Goal: Use online tool/utility: Utilize a website feature to perform a specific function

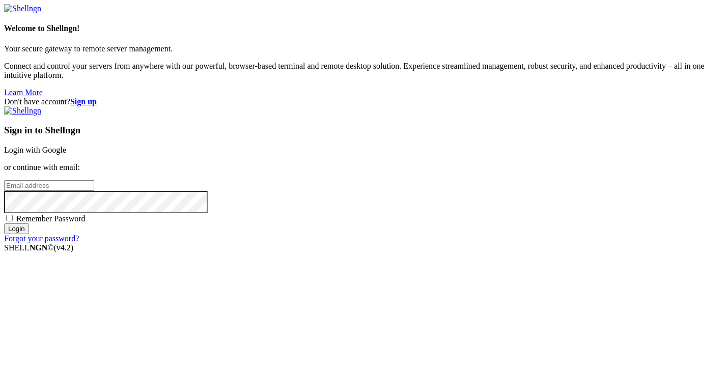
type input "[PERSON_NAME][EMAIL_ADDRESS][DOMAIN_NAME]"
click at [29, 234] on input "Login" at bounding box center [16, 229] width 25 height 11
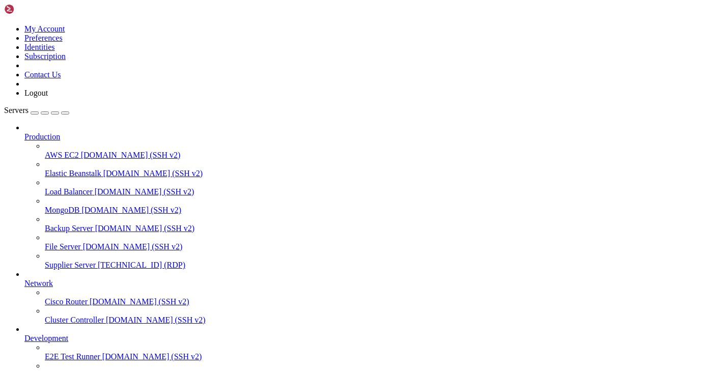
click at [78, 261] on span "Supplier Server" at bounding box center [70, 265] width 51 height 9
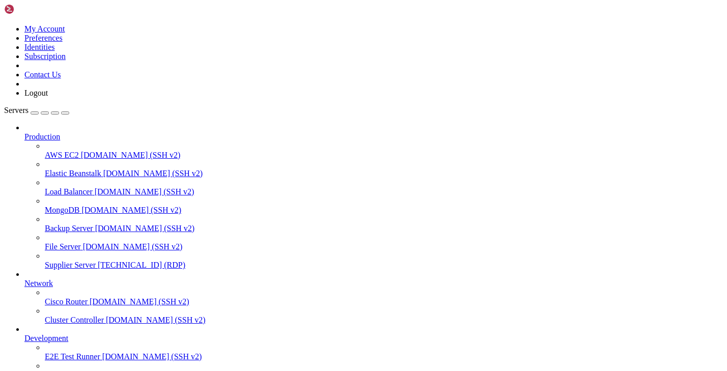
drag, startPoint x: 599, startPoint y: 611, endPoint x: 565, endPoint y: 633, distance: 40.3
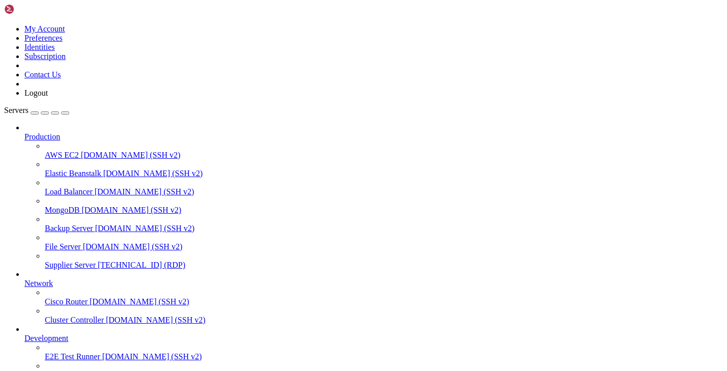
drag, startPoint x: 515, startPoint y: 728, endPoint x: 502, endPoint y: 728, distance: 13.8
drag, startPoint x: 598, startPoint y: 628, endPoint x: 596, endPoint y: 699, distance: 70.8
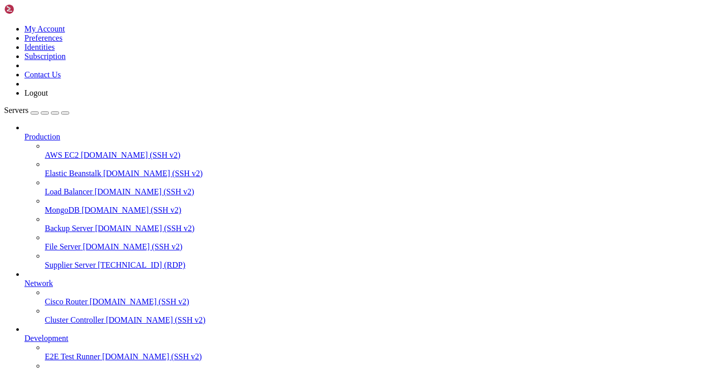
drag, startPoint x: 483, startPoint y: 724, endPoint x: 545, endPoint y: 736, distance: 63.3
drag, startPoint x: 599, startPoint y: 699, endPoint x: 593, endPoint y: 606, distance: 93.4
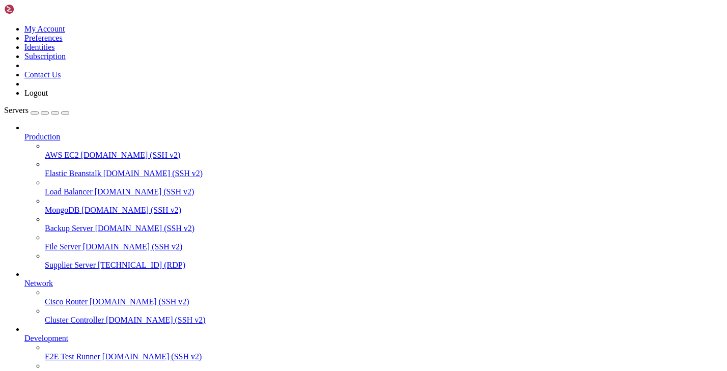
drag, startPoint x: 169, startPoint y: 704, endPoint x: 114, endPoint y: 704, distance: 55.0
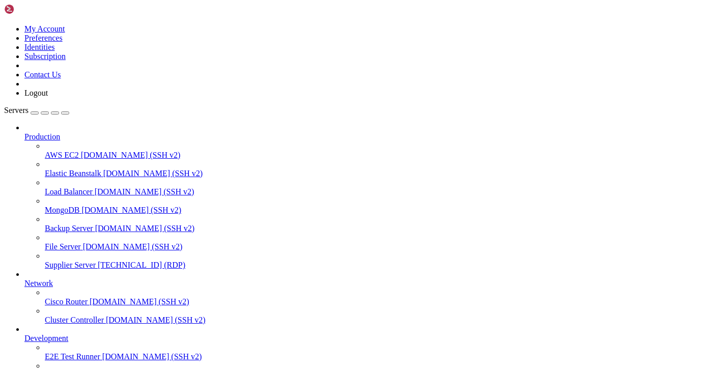
drag, startPoint x: 599, startPoint y: 613, endPoint x: 597, endPoint y: 634, distance: 20.9
drag, startPoint x: 600, startPoint y: 606, endPoint x: 601, endPoint y: 623, distance: 17.9
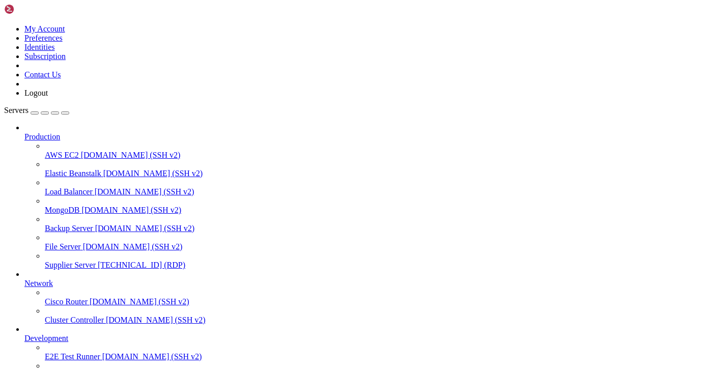
drag, startPoint x: 600, startPoint y: 657, endPoint x: 599, endPoint y: 606, distance: 50.9
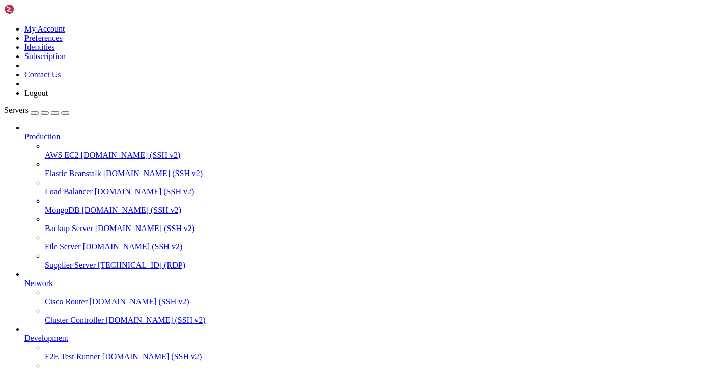
drag, startPoint x: 600, startPoint y: 649, endPoint x: 600, endPoint y: 655, distance: 6.6
